Goal: Obtain resource: Download file/media

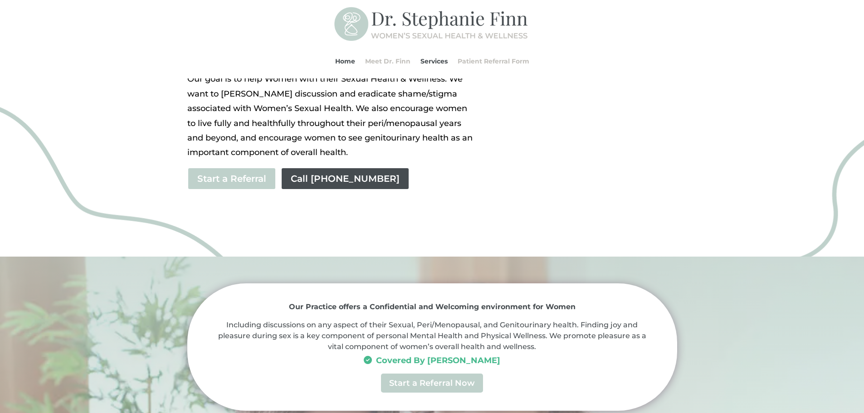
scroll to position [227, 0]
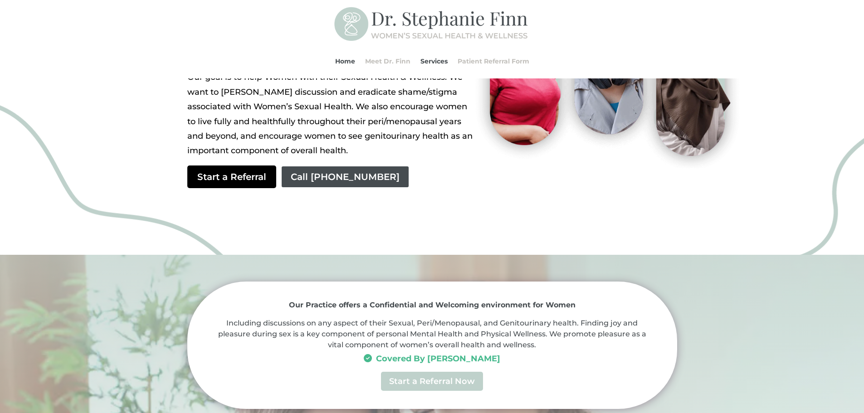
click at [243, 178] on link "Start a Referral" at bounding box center [231, 177] width 89 height 23
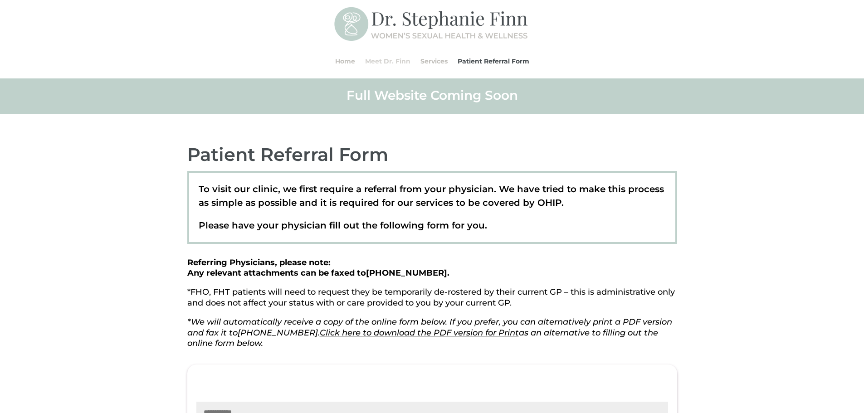
click at [399, 59] on link "Meet Dr. Finn" at bounding box center [387, 61] width 45 height 34
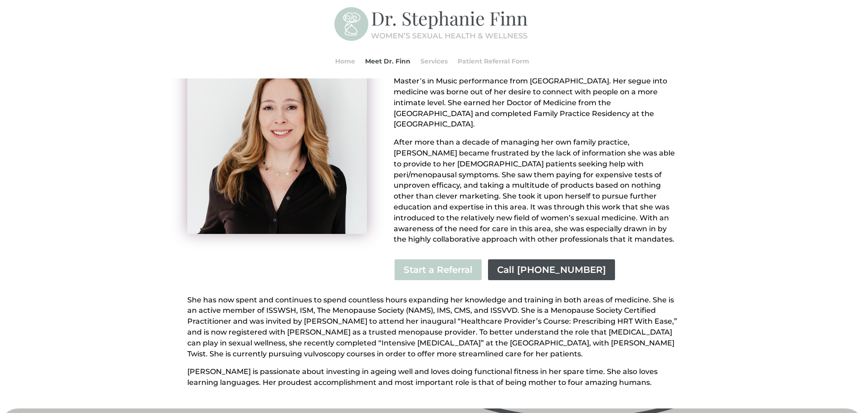
scroll to position [136, 0]
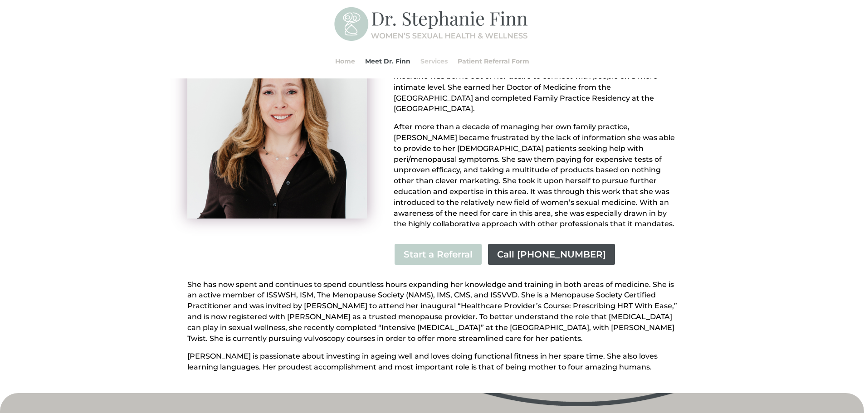
click at [439, 62] on link "Services" at bounding box center [434, 61] width 27 height 34
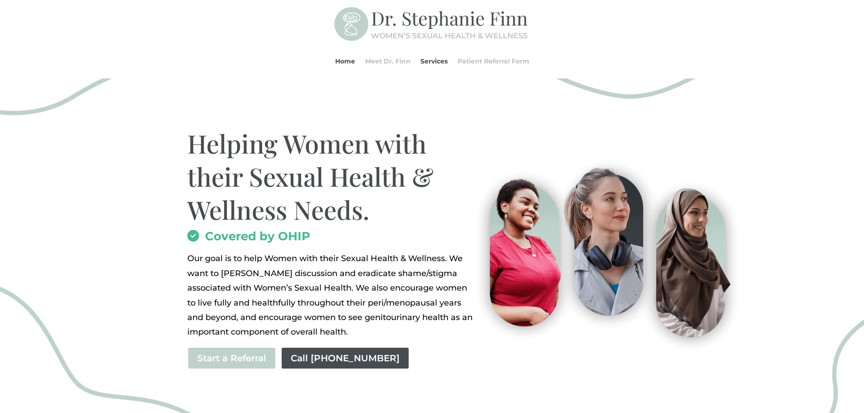
scroll to position [91, 0]
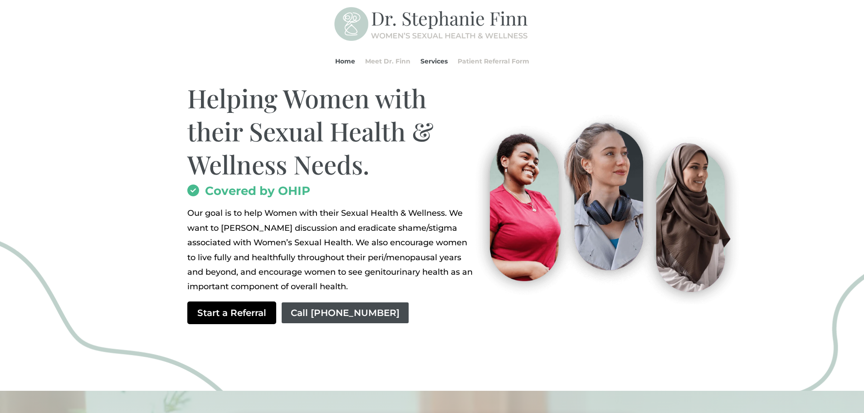
click at [220, 320] on link "Start a Referral" at bounding box center [231, 313] width 89 height 23
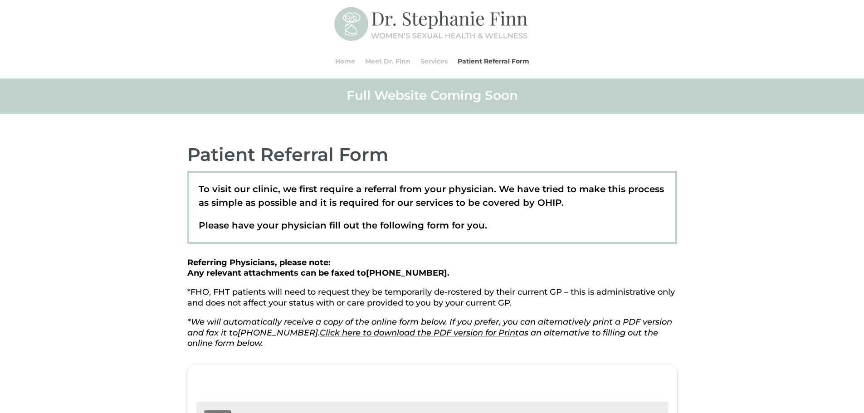
scroll to position [45, 0]
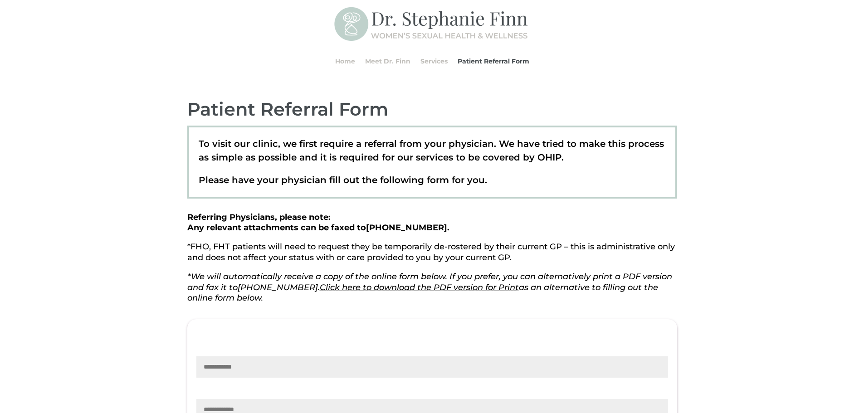
click at [379, 288] on link "Click here to download the PDF version for Print" at bounding box center [419, 288] width 199 height 10
